Goal: Information Seeking & Learning: Learn about a topic

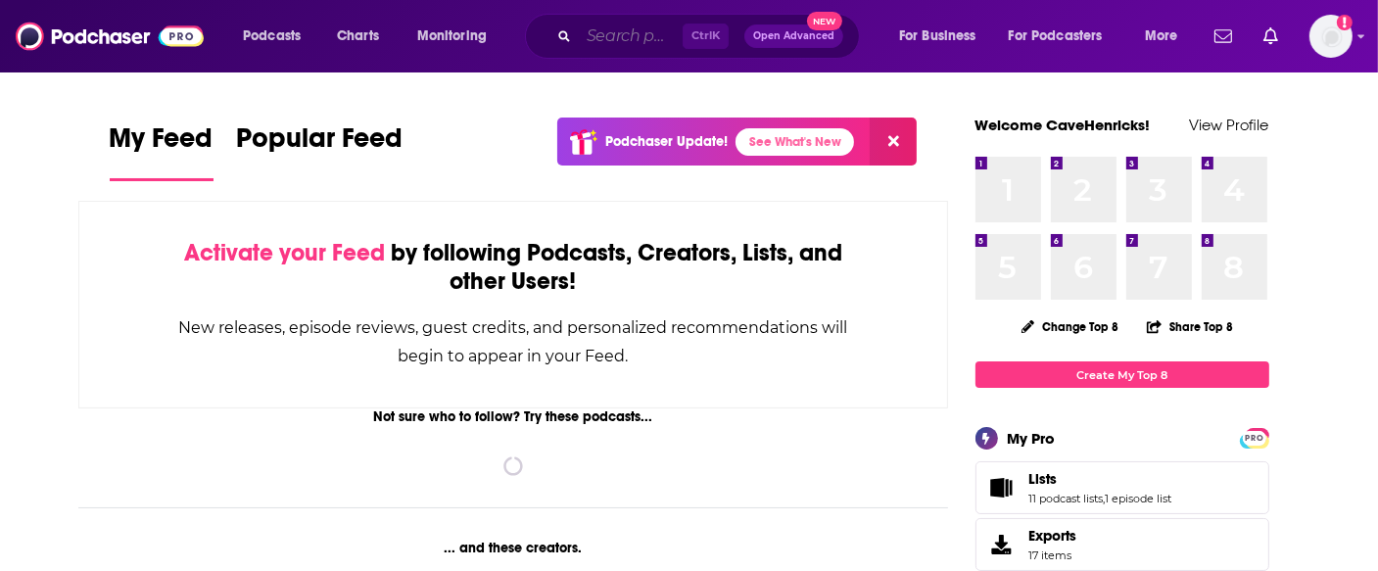
click at [627, 39] on input "Search podcasts, credits, & more..." at bounding box center [631, 36] width 104 height 31
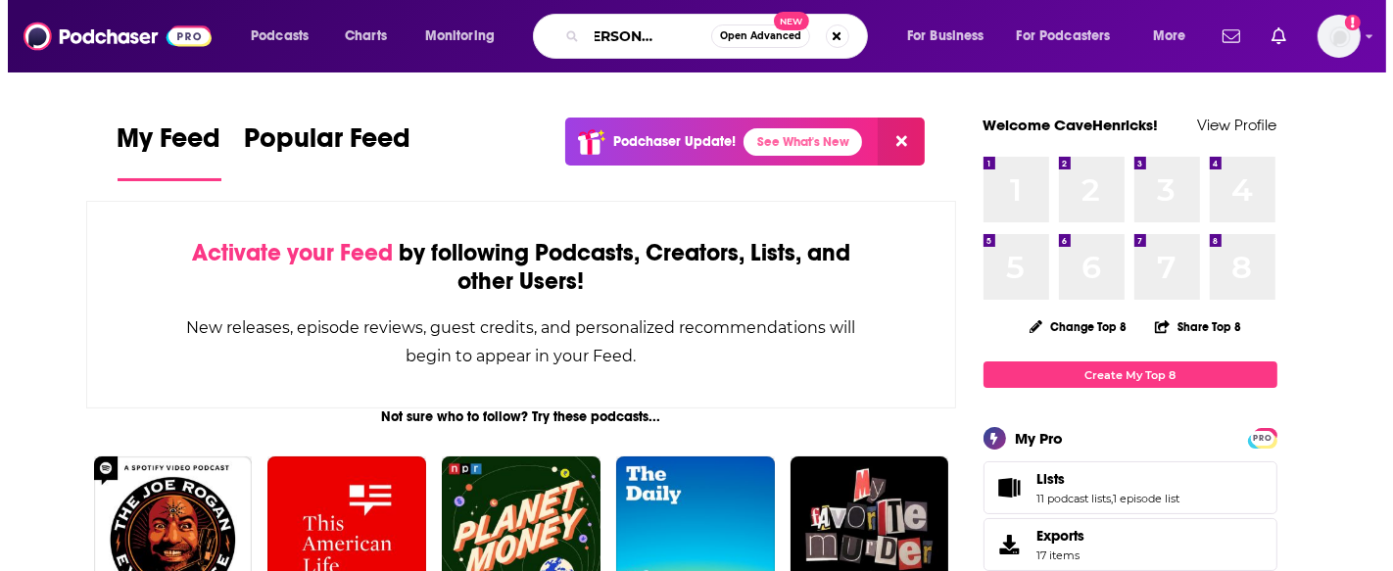
scroll to position [0, 77]
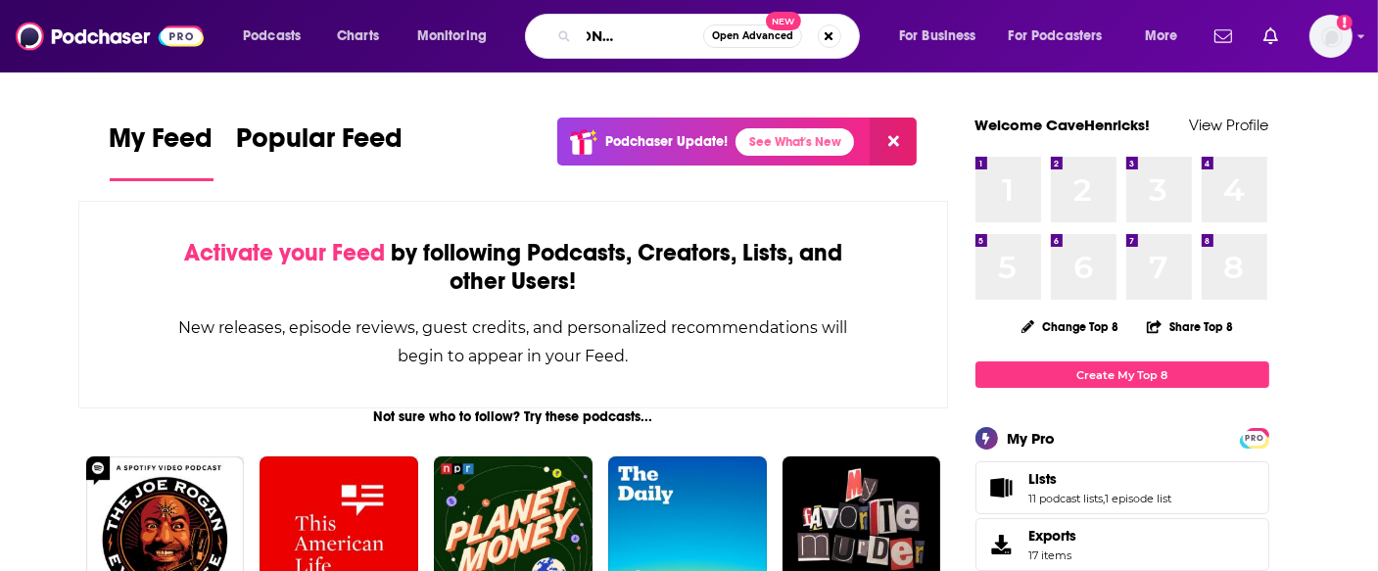
type input "the [PERSON_NAME] show"
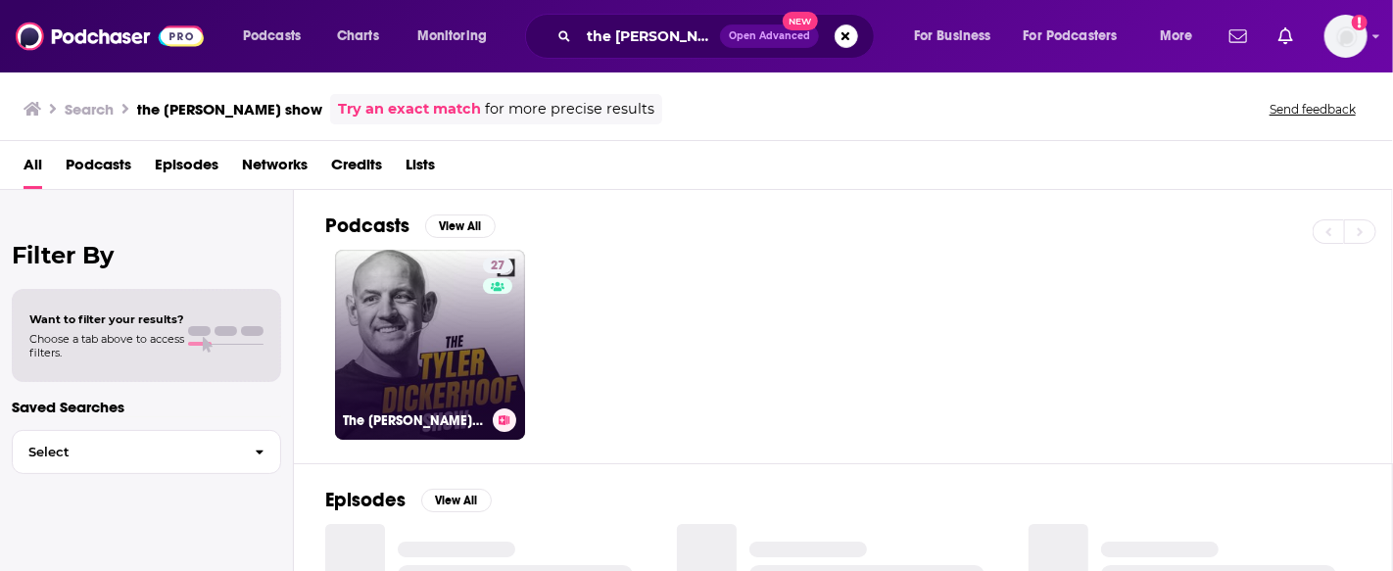
click at [460, 362] on link "27 The [PERSON_NAME] Show" at bounding box center [430, 345] width 190 height 190
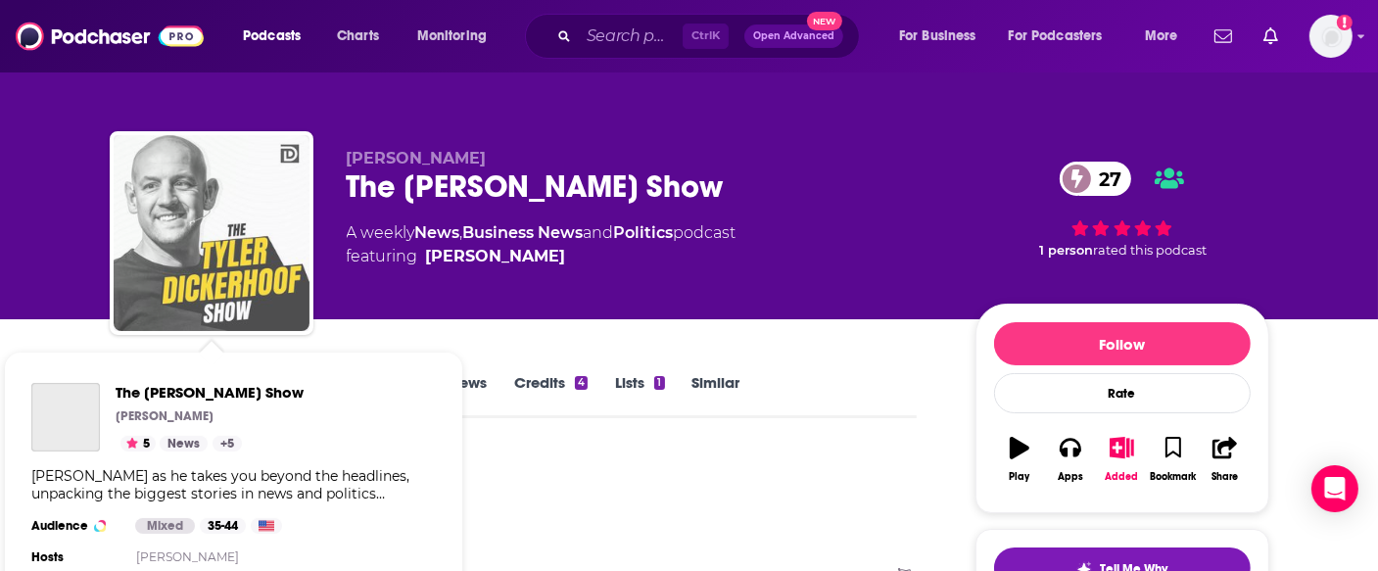
click at [235, 204] on img "The Tyler Dickerhoof Show" at bounding box center [212, 233] width 196 height 196
